Goal: Task Accomplishment & Management: Manage account settings

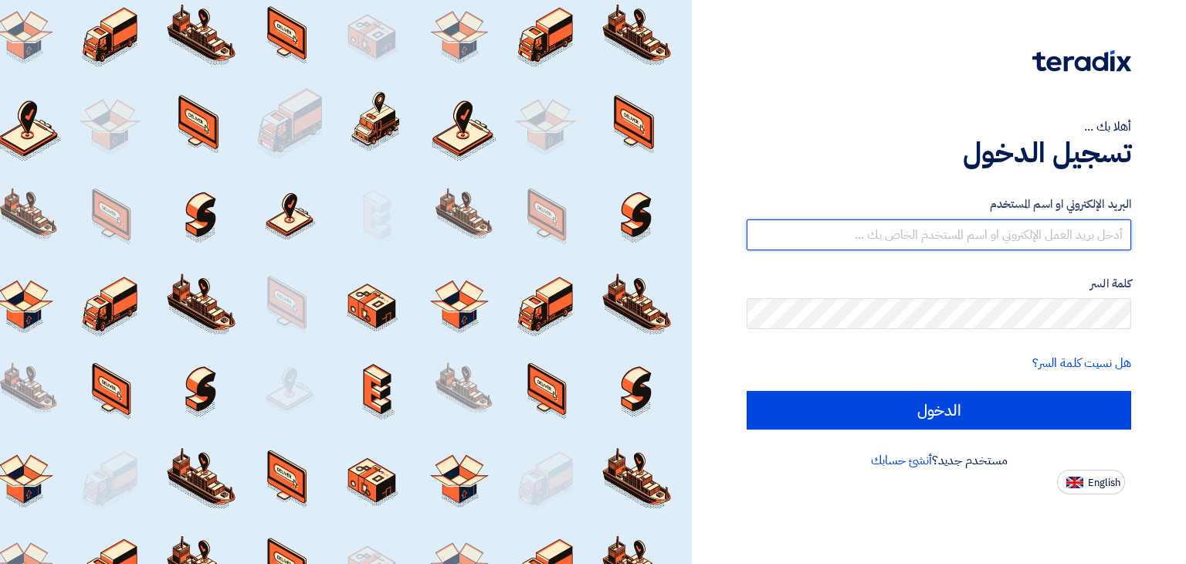
click at [992, 234] on input "text" at bounding box center [939, 234] width 384 height 31
type input "[EMAIL_ADDRESS][DOMAIN_NAME]"
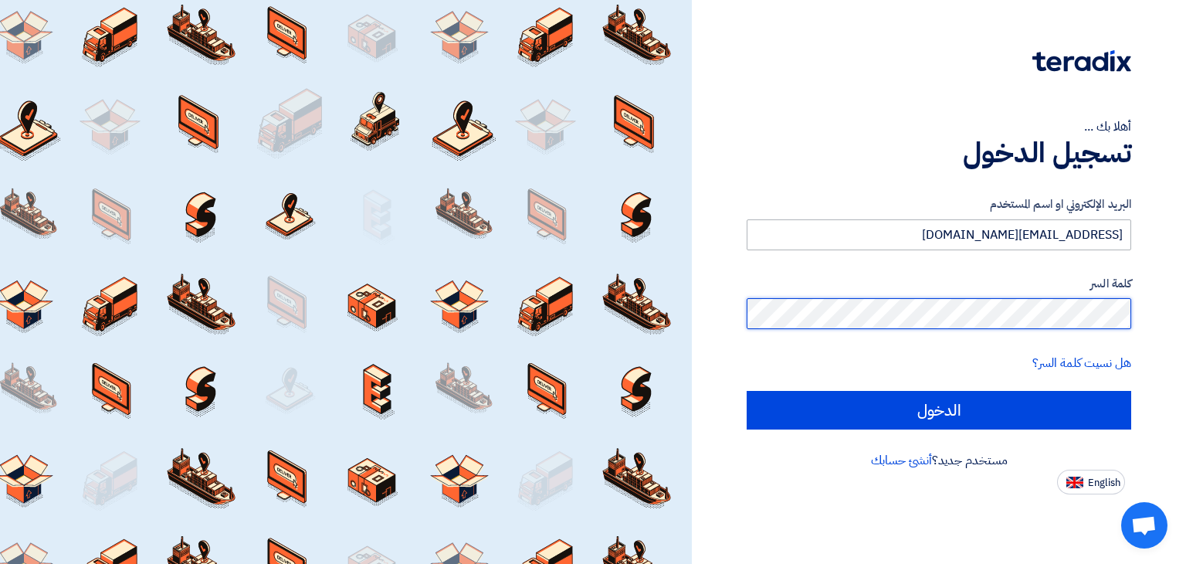
click at [747, 391] on input "الدخول" at bounding box center [939, 410] width 384 height 39
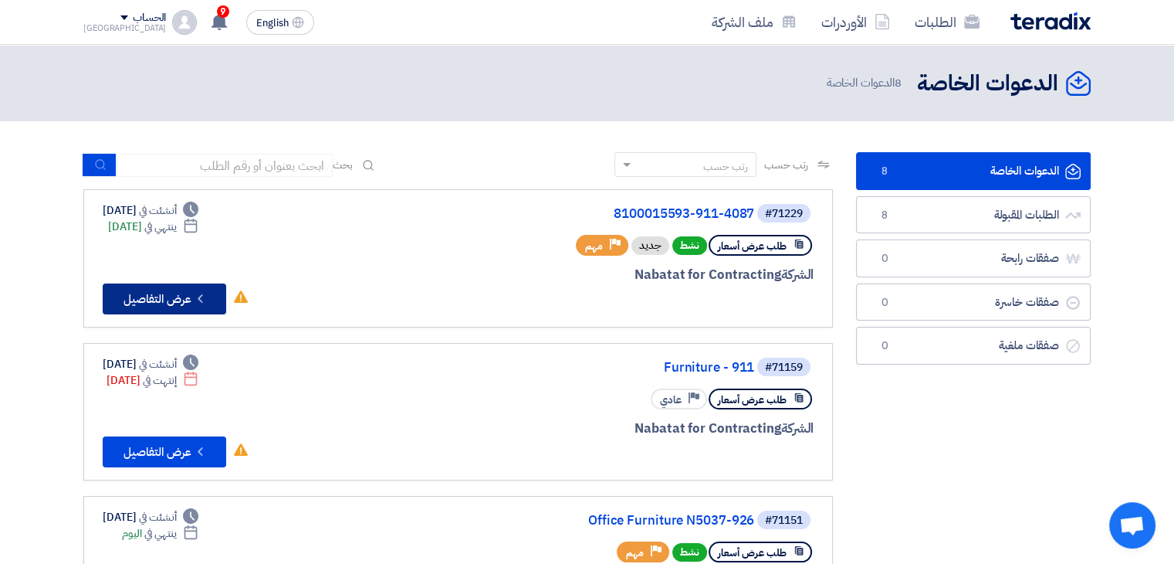
click at [164, 296] on button "Check details عرض التفاصيل" at bounding box center [165, 298] width 124 height 31
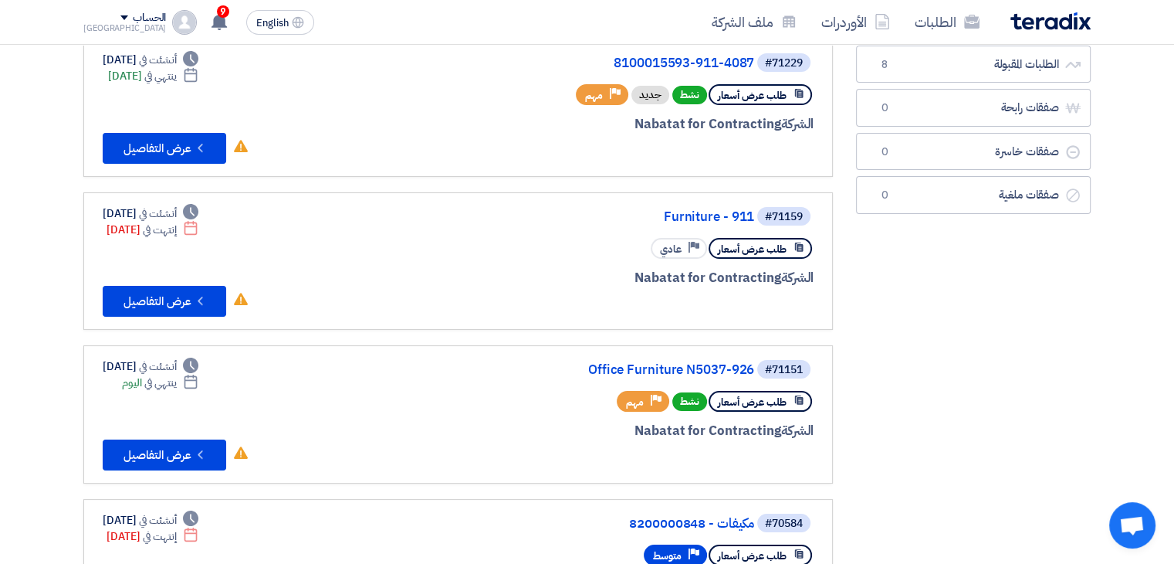
scroll to position [77, 0]
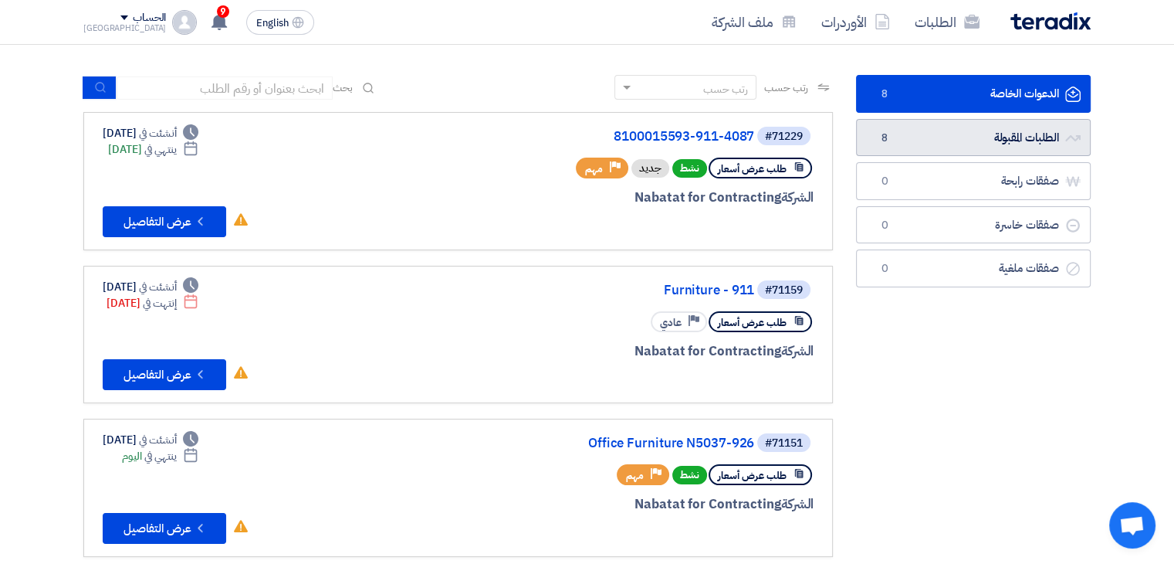
click at [964, 141] on link "الطلبات المقبولة الطلبات المقبولة 8" at bounding box center [973, 138] width 235 height 38
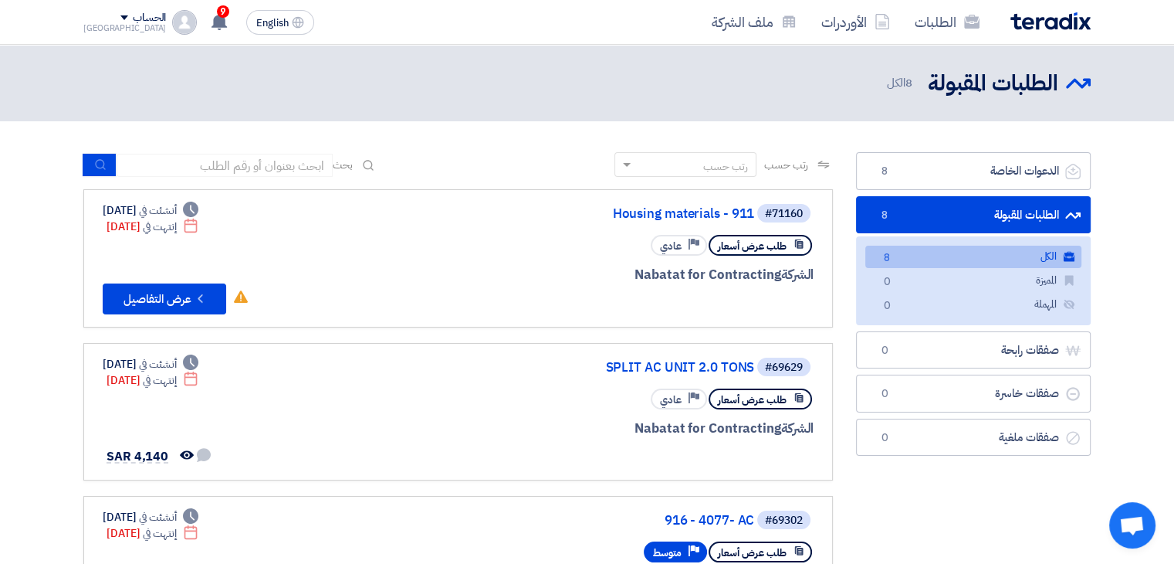
click at [120, 17] on span at bounding box center [124, 17] width 8 height 5
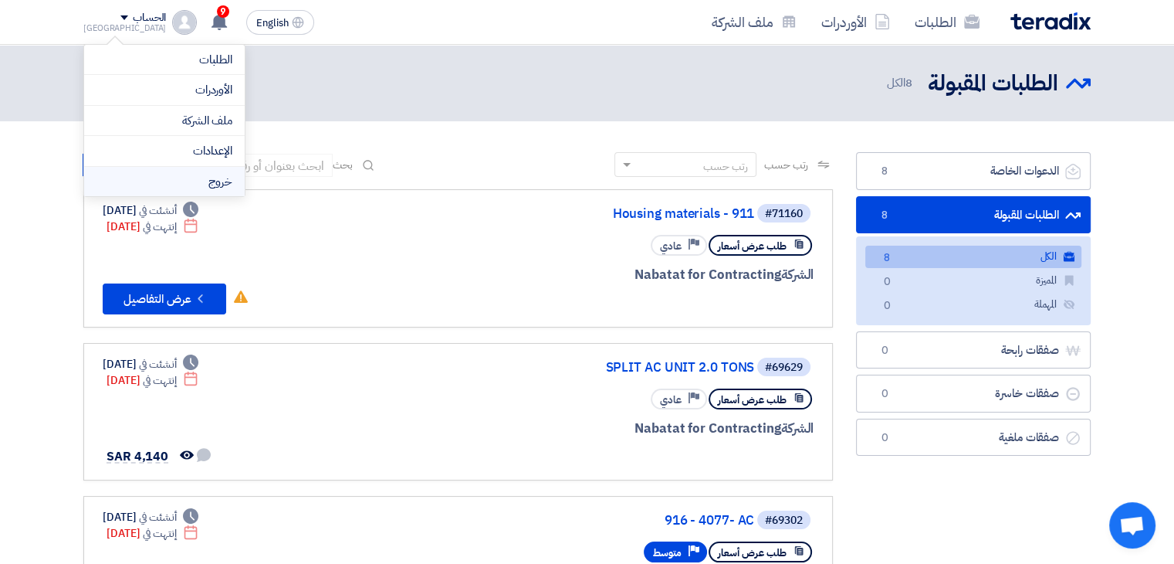
click at [203, 182] on li "خروج" at bounding box center [164, 182] width 161 height 30
